Goal: Find specific page/section: Find specific page/section

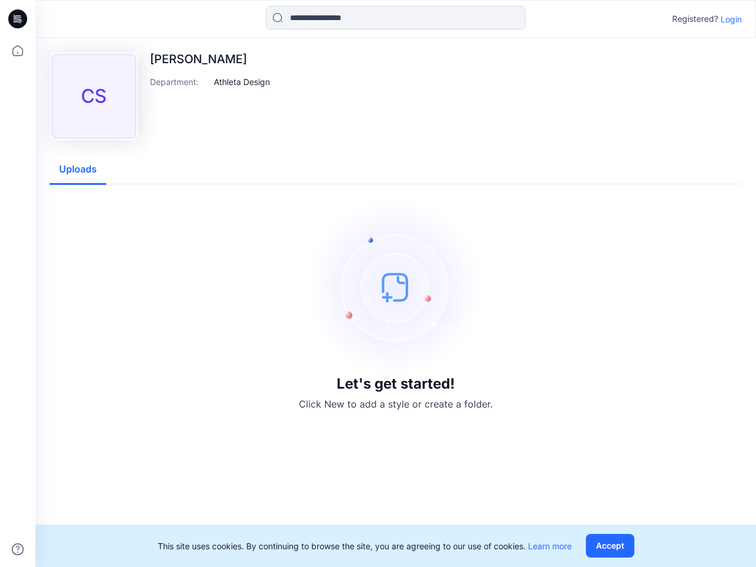
click at [378, 284] on img at bounding box center [395, 287] width 177 height 177
click at [18, 19] on icon at bounding box center [19, 19] width 5 height 1
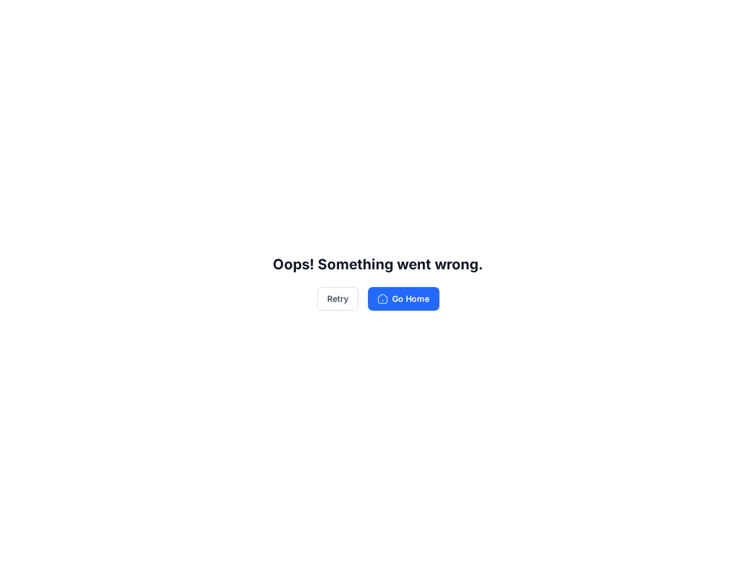
click at [18, 550] on div "Oops! Something went wrong. Retry Go Home" at bounding box center [378, 283] width 756 height 567
click at [396, 18] on div "Oops! Something went wrong. Retry Go Home" at bounding box center [378, 283] width 756 height 567
click at [732, 19] on div "Oops! Something went wrong. Retry Go Home" at bounding box center [378, 283] width 756 height 567
click at [242, 82] on div "Oops! Something went wrong. Retry Go Home" at bounding box center [378, 283] width 756 height 567
click at [78, 170] on div "Oops! Something went wrong. Retry Go Home" at bounding box center [378, 283] width 756 height 567
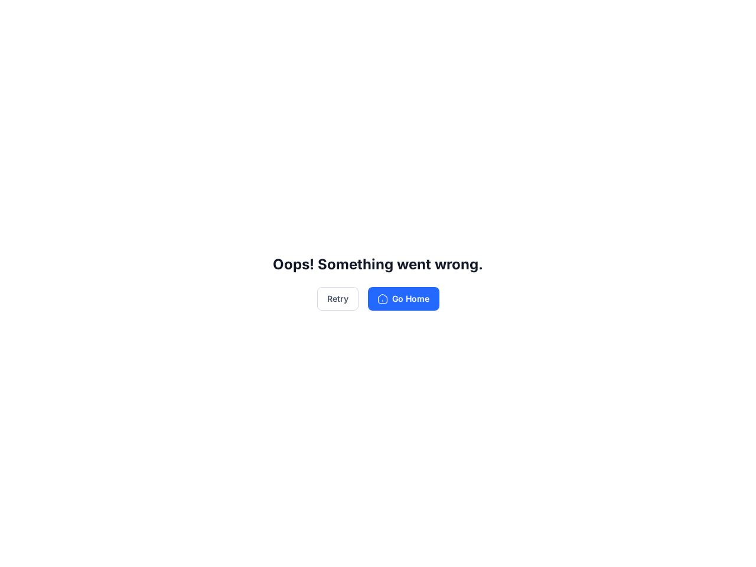
click at [613, 546] on div "Oops! Something went wrong. Retry Go Home" at bounding box center [378, 283] width 756 height 567
